Goal: Navigation & Orientation: Find specific page/section

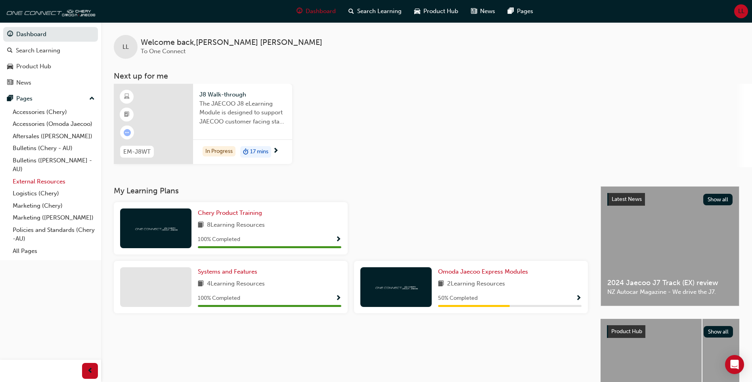
click at [58, 181] on link "External Resources" at bounding box center [54, 181] width 88 height 12
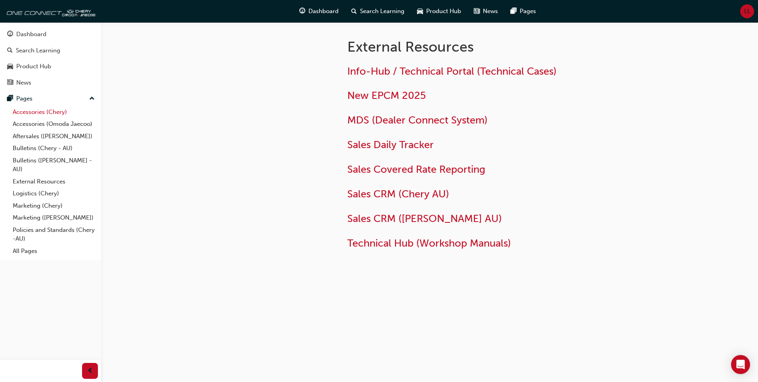
click at [60, 114] on link "Accessories (Chery)" at bounding box center [54, 112] width 88 height 12
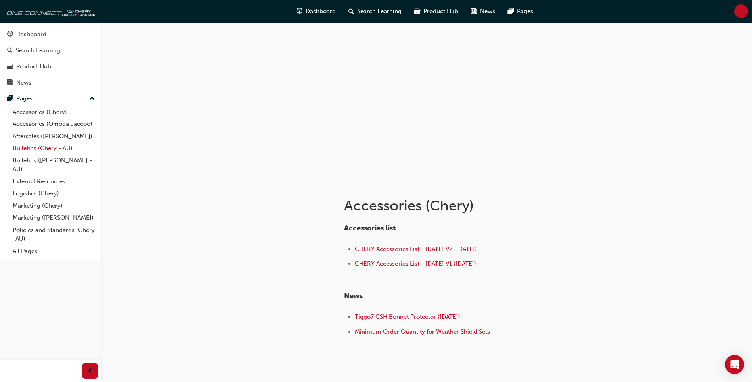
click at [56, 150] on link "Bulletins (Chery - AU)" at bounding box center [54, 148] width 88 height 12
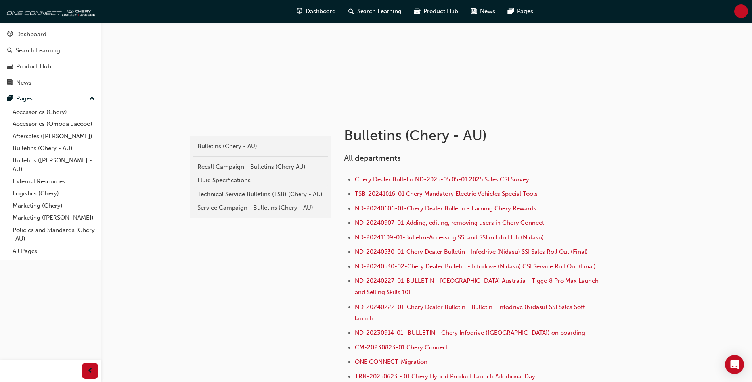
scroll to position [159, 0]
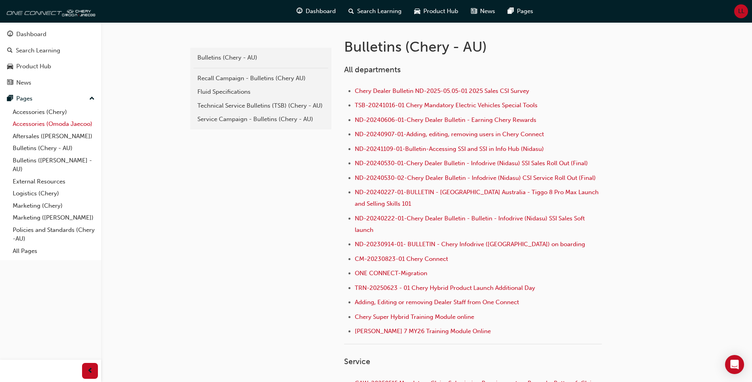
click at [58, 127] on link "Accessories (Omoda Jaecoo)" at bounding box center [54, 124] width 88 height 12
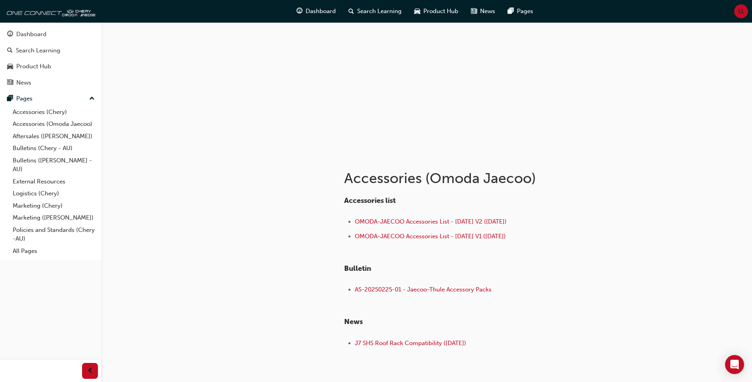
scroll to position [72, 0]
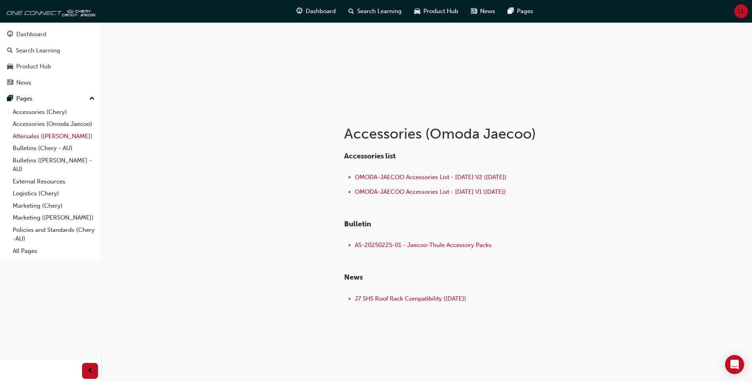
click at [64, 136] on link "Aftersales ([PERSON_NAME])" at bounding box center [54, 136] width 88 height 12
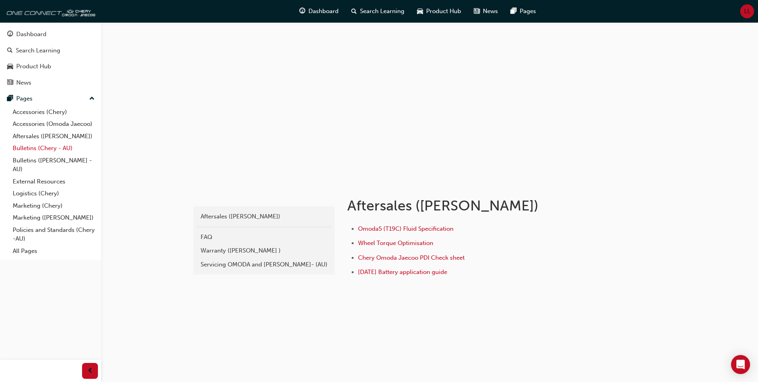
click at [58, 148] on link "Bulletins (Chery - AU)" at bounding box center [54, 148] width 88 height 12
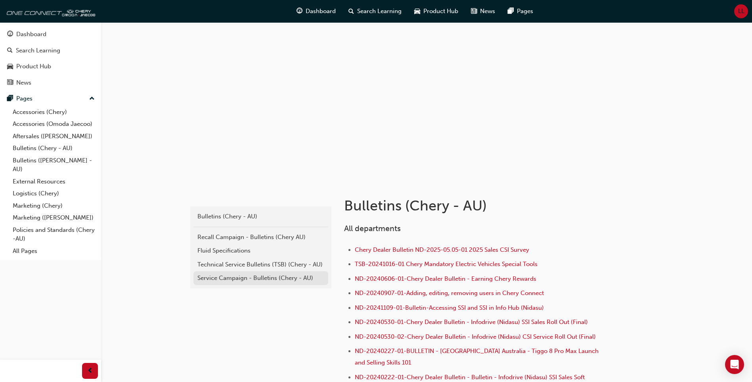
click at [257, 274] on div "Service Campaign - Bulletins (Chery - AU)" at bounding box center [261, 277] width 127 height 9
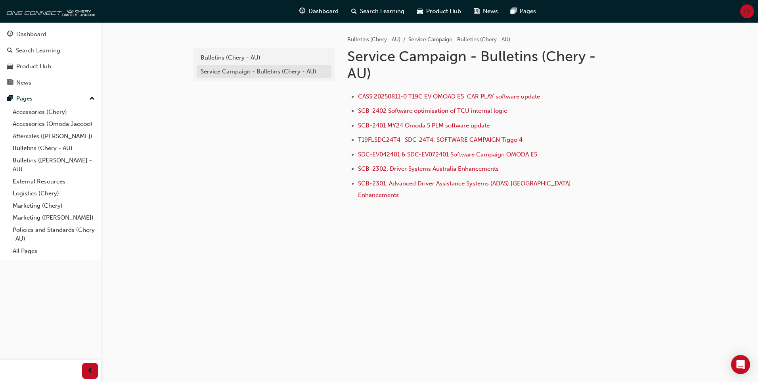
click at [288, 75] on div "Service Campaign - Bulletins (Chery - AU)" at bounding box center [264, 71] width 127 height 9
click at [48, 182] on link "External Resources" at bounding box center [54, 181] width 88 height 12
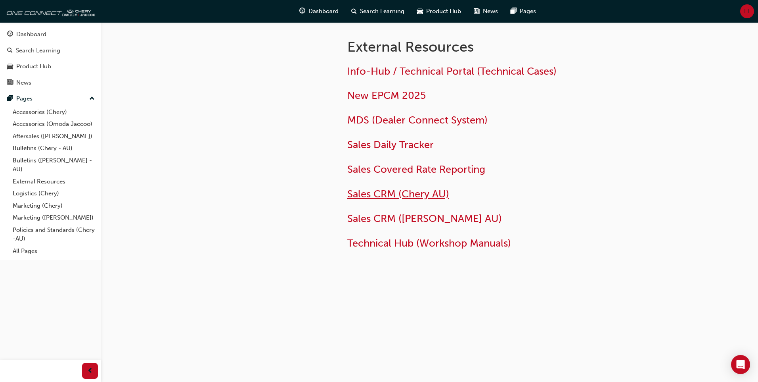
click at [402, 195] on span "Sales CRM (Chery AU)" at bounding box center [398, 194] width 102 height 12
